Goal: Find specific page/section: Find specific page/section

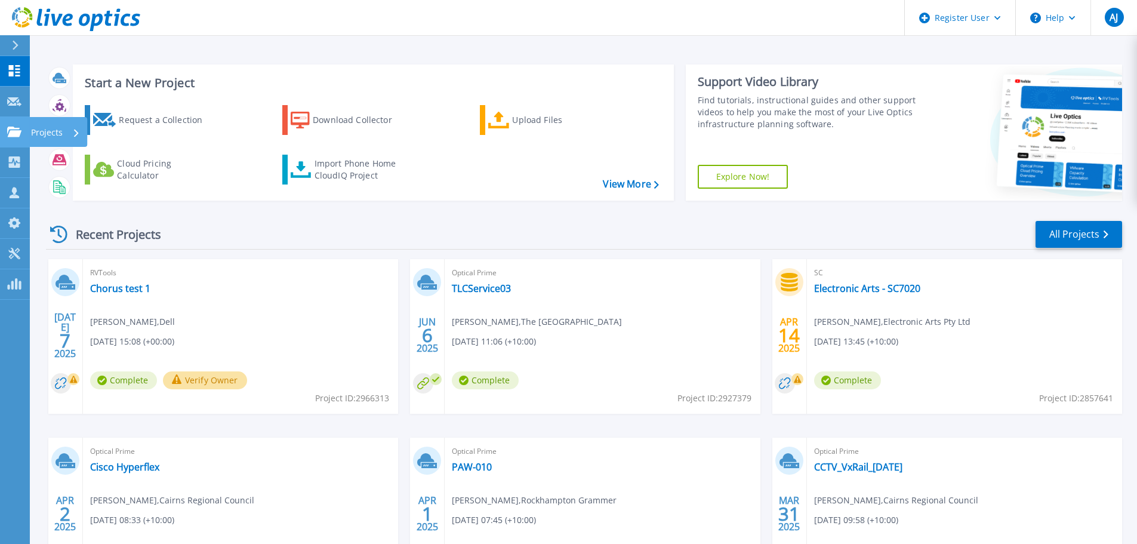
click at [19, 131] on icon at bounding box center [14, 132] width 14 height 10
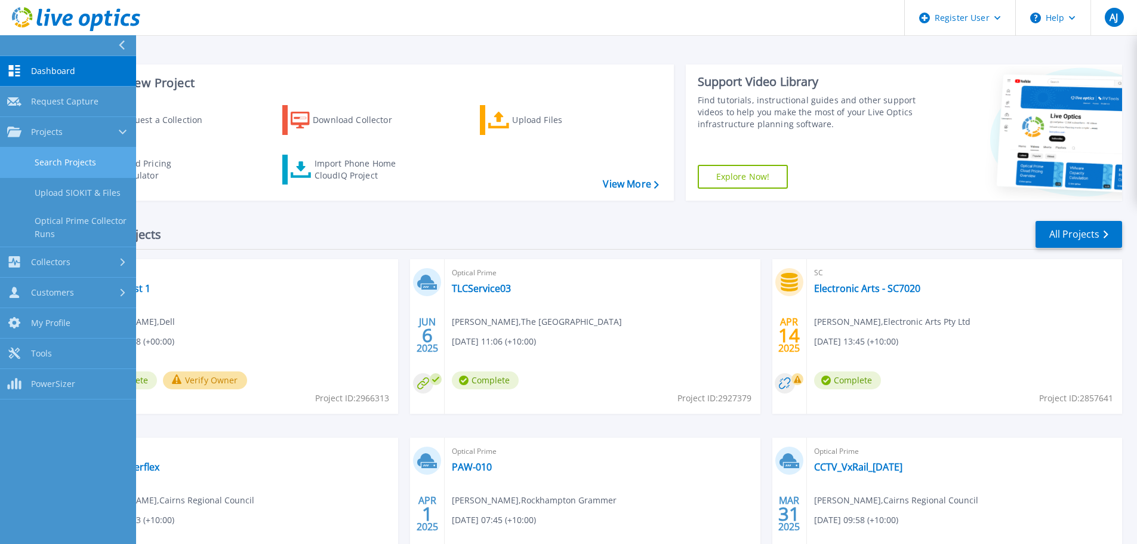
click at [83, 167] on link "Search Projects" at bounding box center [68, 162] width 136 height 30
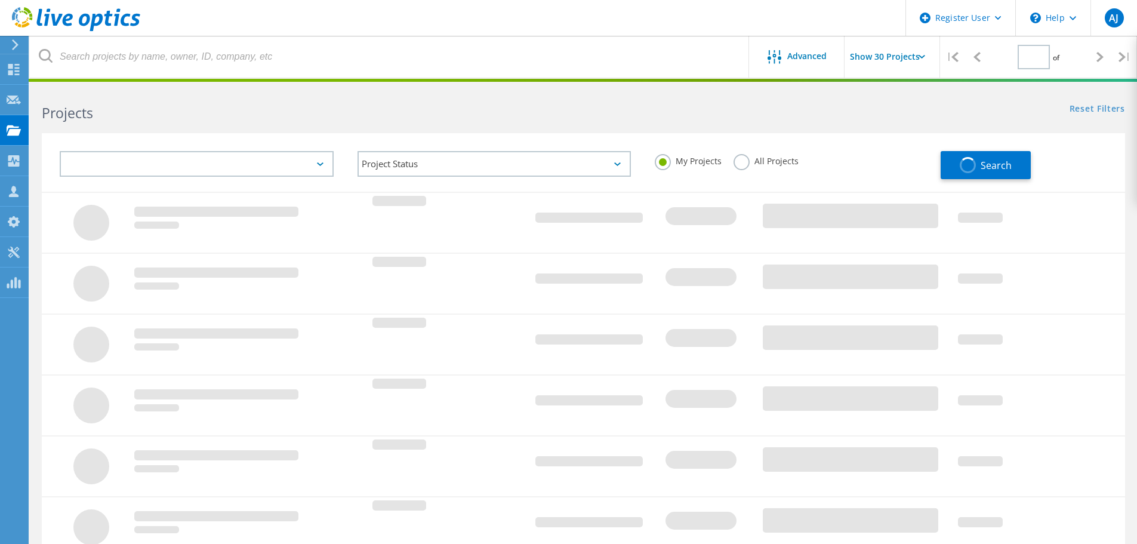
type input "1"
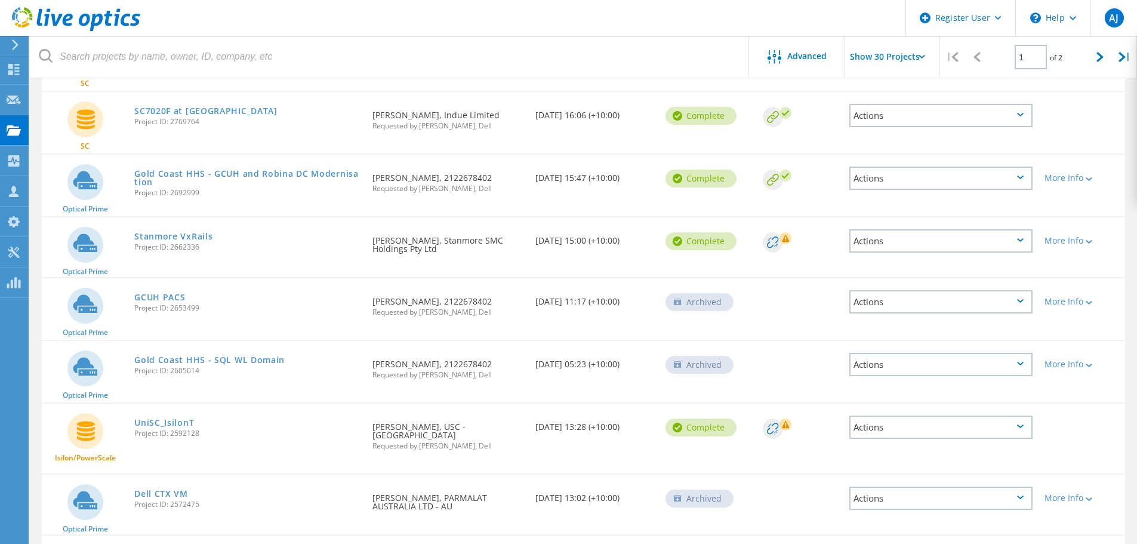
scroll to position [1033, 0]
click at [181, 234] on link "Stanmore VxRails" at bounding box center [173, 238] width 78 height 8
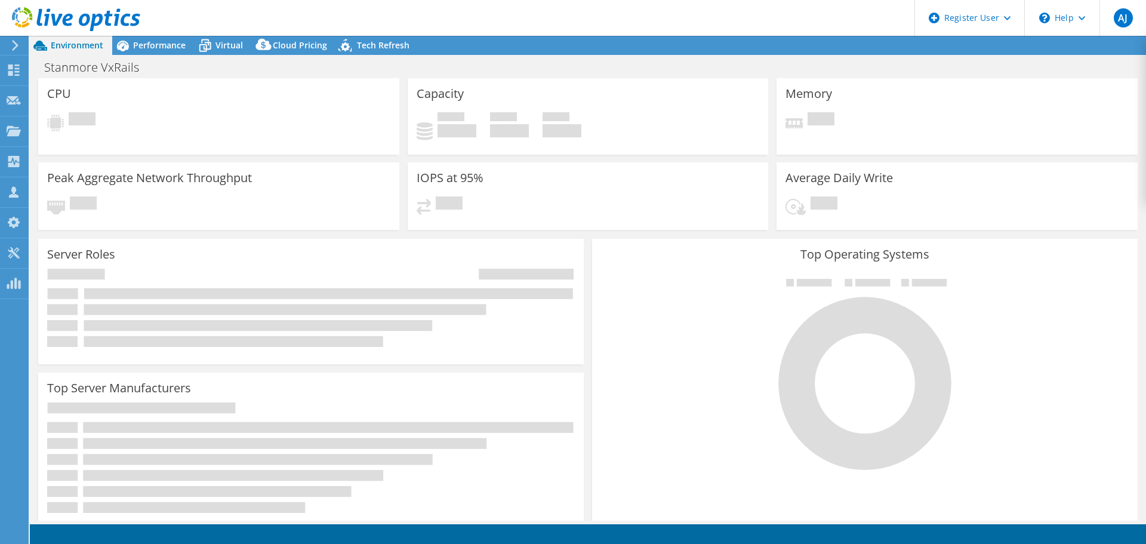
select select "Australia"
select select "USD"
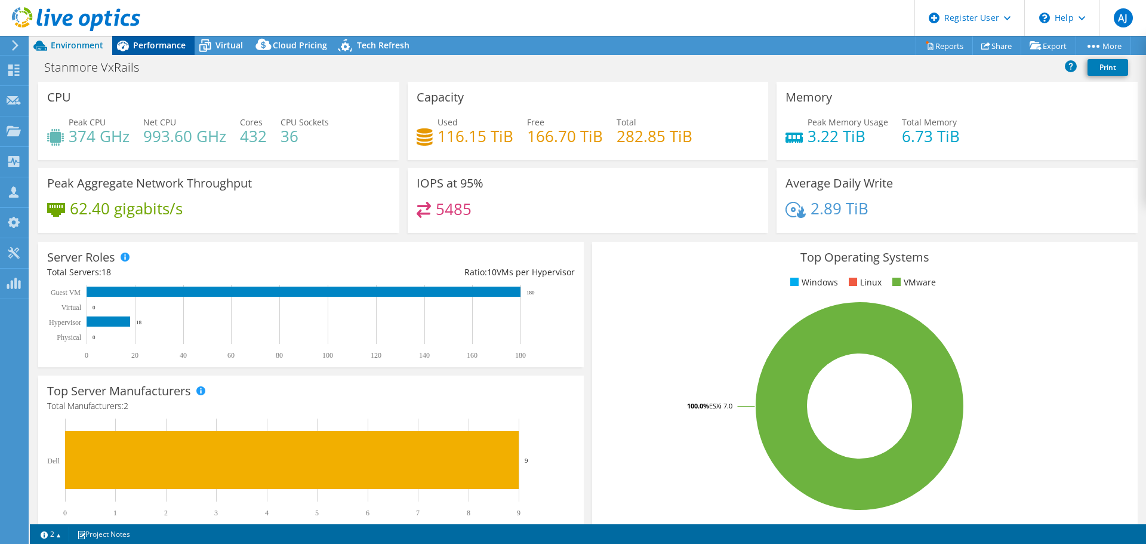
click at [172, 41] on span "Performance" at bounding box center [159, 44] width 53 height 11
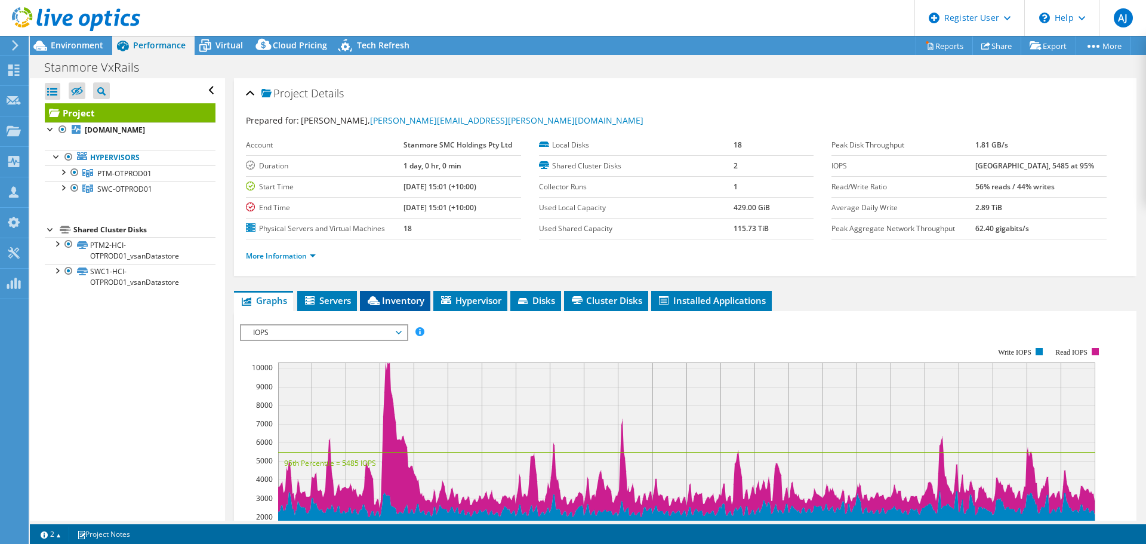
click at [402, 296] on span "Inventory" at bounding box center [395, 300] width 59 height 12
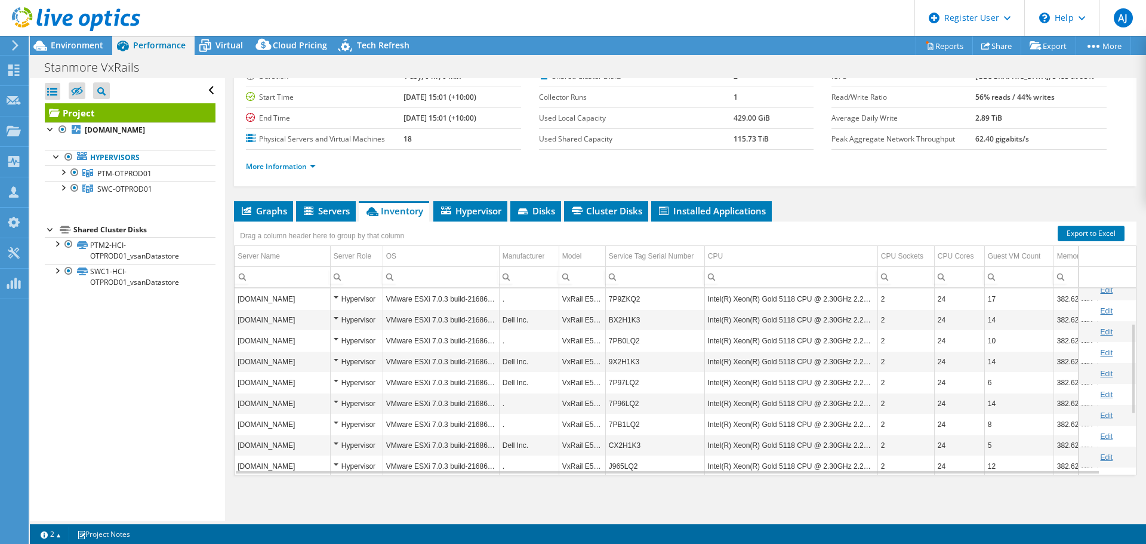
scroll to position [72, 0]
